Goal: Task Accomplishment & Management: Manage account settings

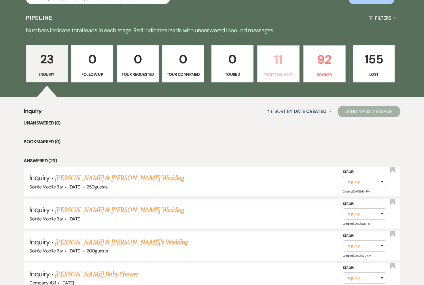
click at [285, 72] on p "Proposal Sent" at bounding box center [278, 74] width 35 height 6
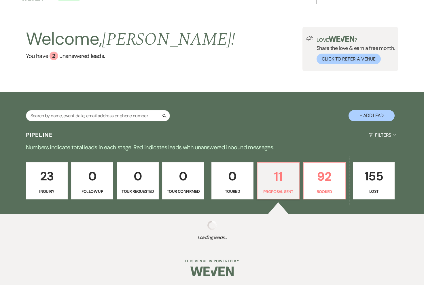
scroll to position [126, 0]
select select "6"
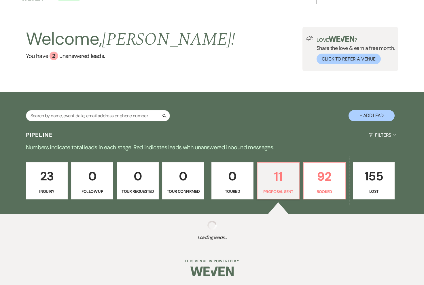
select select "6"
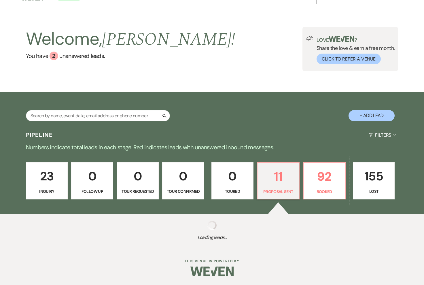
select select "6"
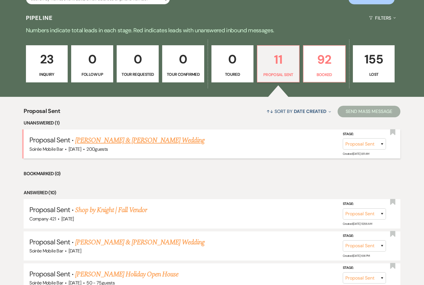
click at [161, 140] on link "[PERSON_NAME] & [PERSON_NAME] Wedding" at bounding box center [139, 140] width 129 height 10
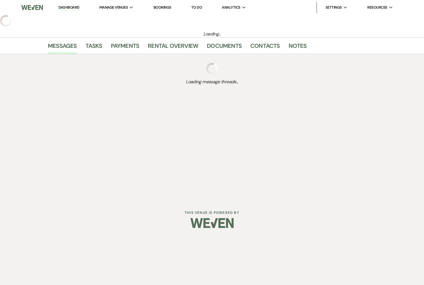
select select "6"
select select "5"
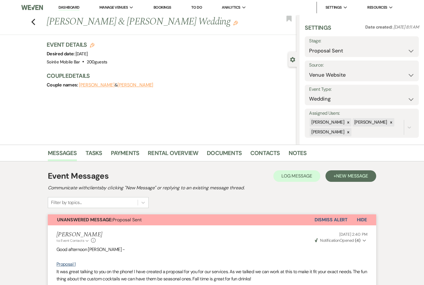
click at [320, 219] on button "Dismiss Alert" at bounding box center [330, 219] width 33 height 11
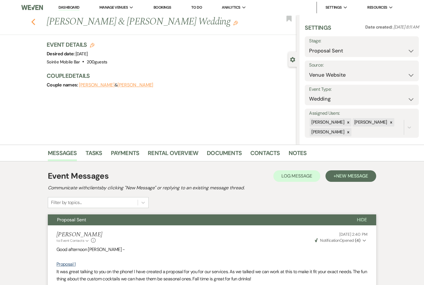
click at [33, 19] on icon "Previous" at bounding box center [33, 21] width 4 height 7
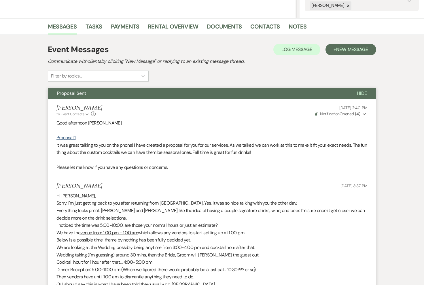
select select "6"
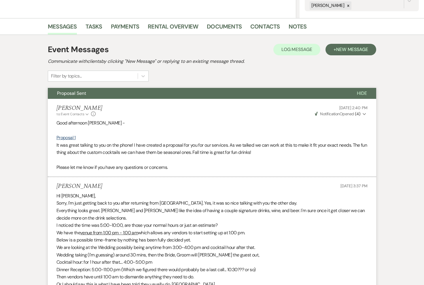
select select "6"
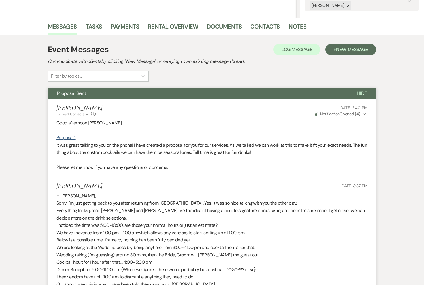
select select "6"
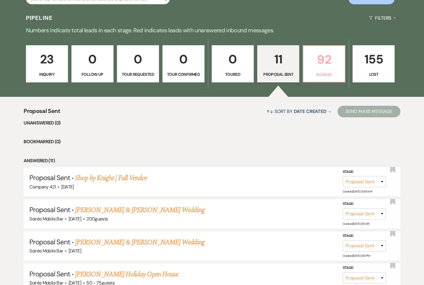
click at [312, 69] on link "92 Booked" at bounding box center [323, 63] width 43 height 37
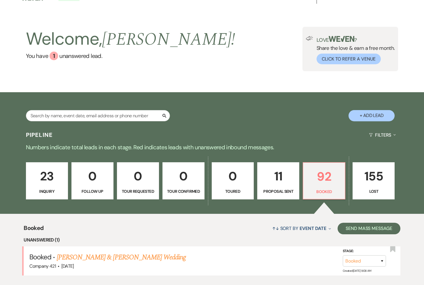
scroll to position [131, 0]
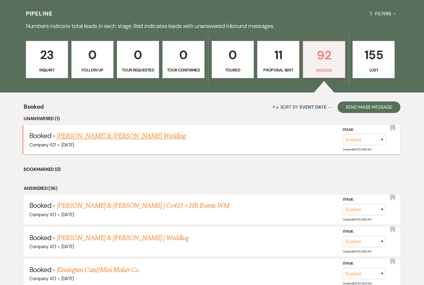
click at [142, 136] on link "[PERSON_NAME] & [PERSON_NAME] Wedding" at bounding box center [121, 136] width 129 height 10
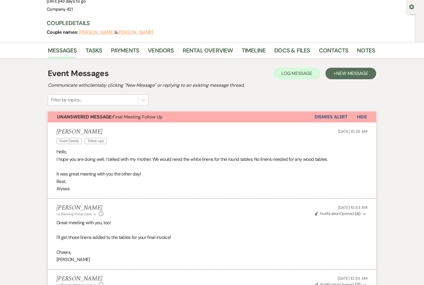
scroll to position [53, 0]
click at [327, 119] on button "Dismiss Alert" at bounding box center [330, 116] width 33 height 11
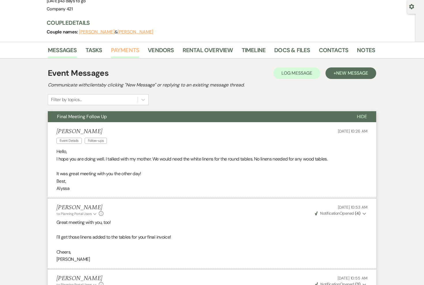
click at [135, 52] on link "Payments" at bounding box center [125, 51] width 28 height 13
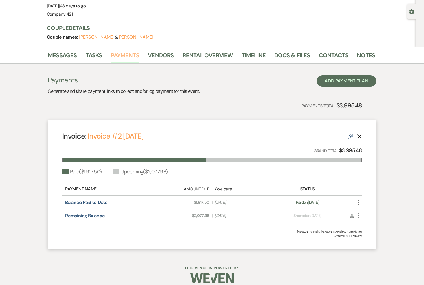
scroll to position [48, 0]
